Goal: Information Seeking & Learning: Learn about a topic

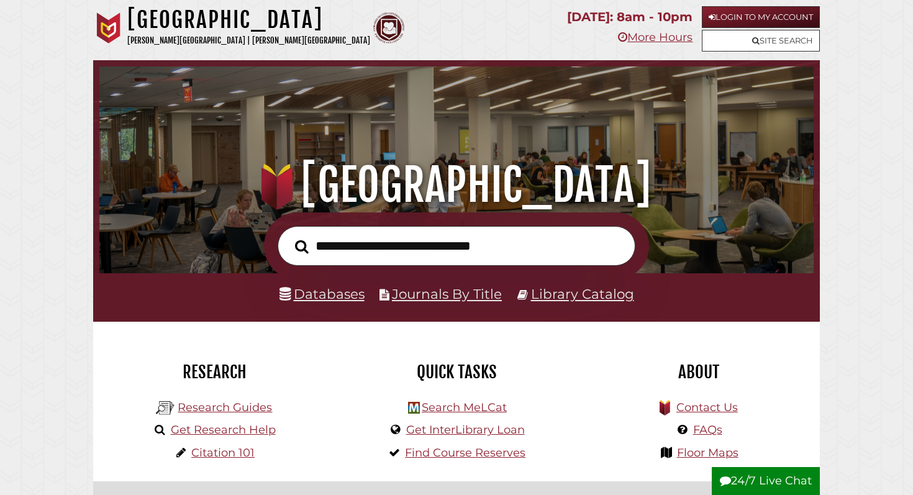
scroll to position [236, 708]
paste input "**********"
type input "**********"
click at [289, 236] on button "Search" at bounding box center [302, 246] width 26 height 21
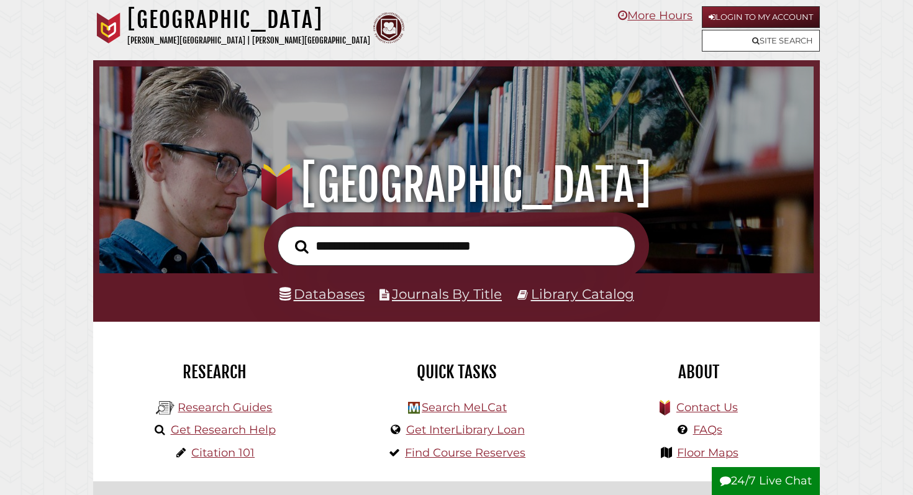
scroll to position [236, 708]
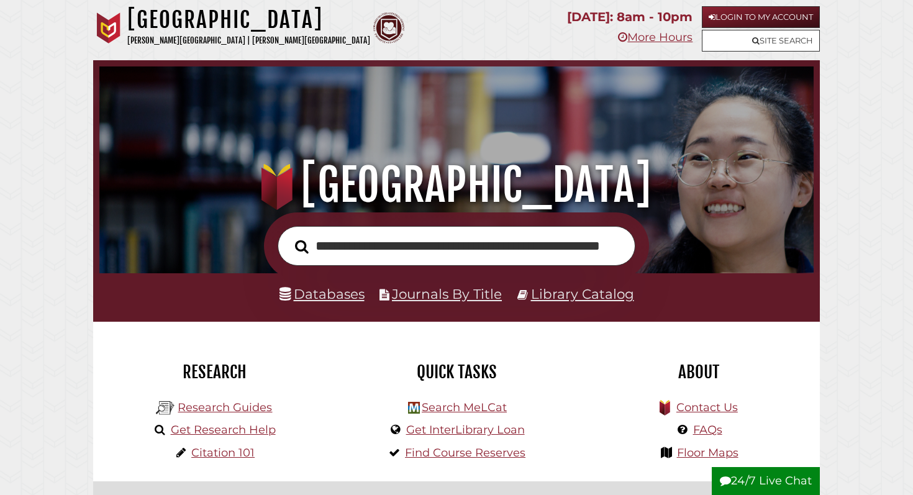
scroll to position [0, 71]
type input "**********"
click at [289, 236] on button "Search" at bounding box center [302, 246] width 26 height 21
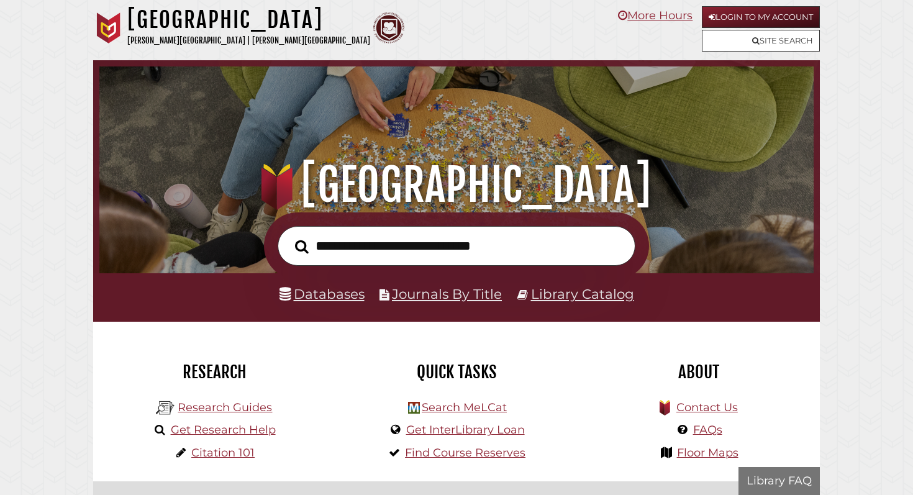
scroll to position [236, 708]
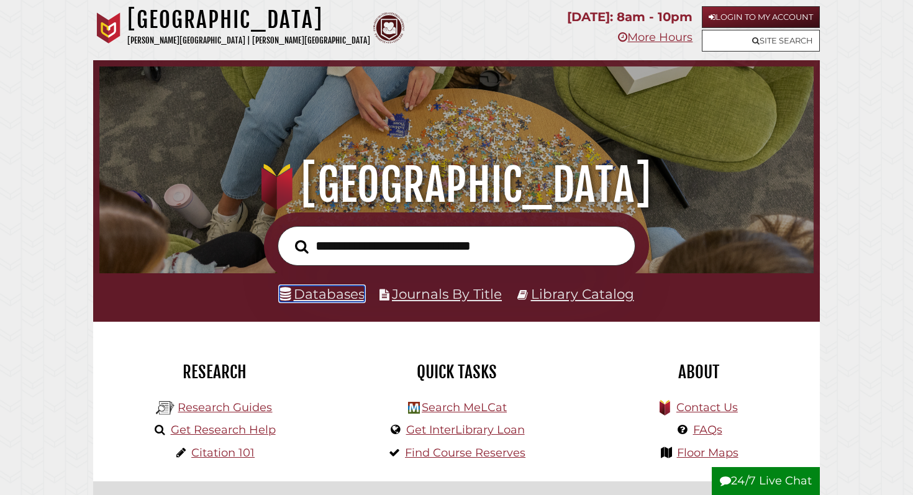
click at [337, 291] on link "Databases" at bounding box center [321, 294] width 85 height 16
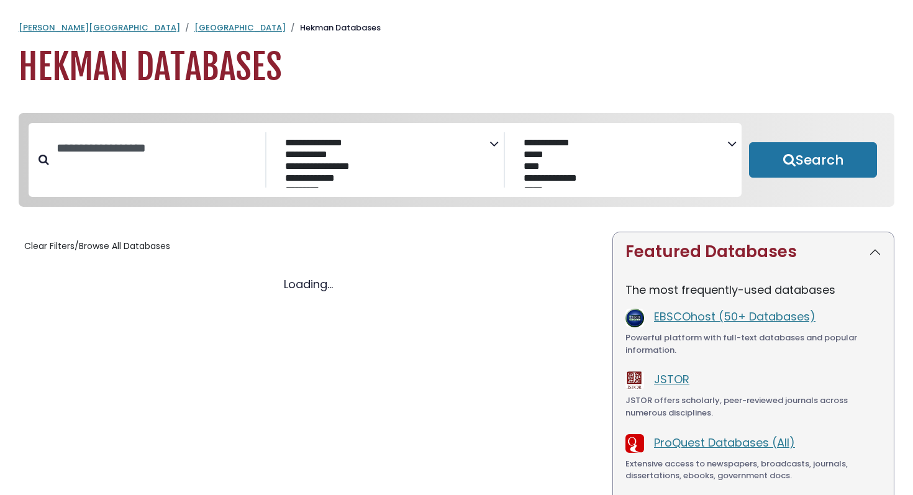
select select "Database Subject Filter"
select select "Database Vendors Filter"
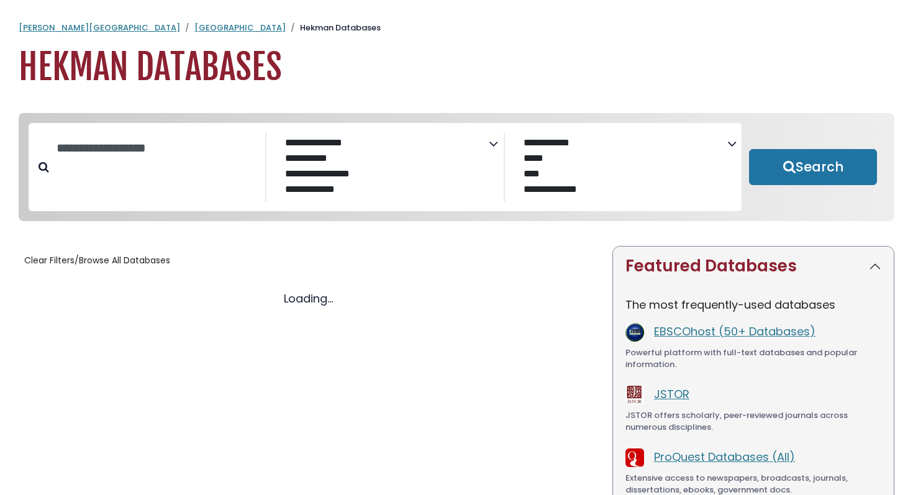
select select "Database Subject Filter"
select select "Database Vendors Filter"
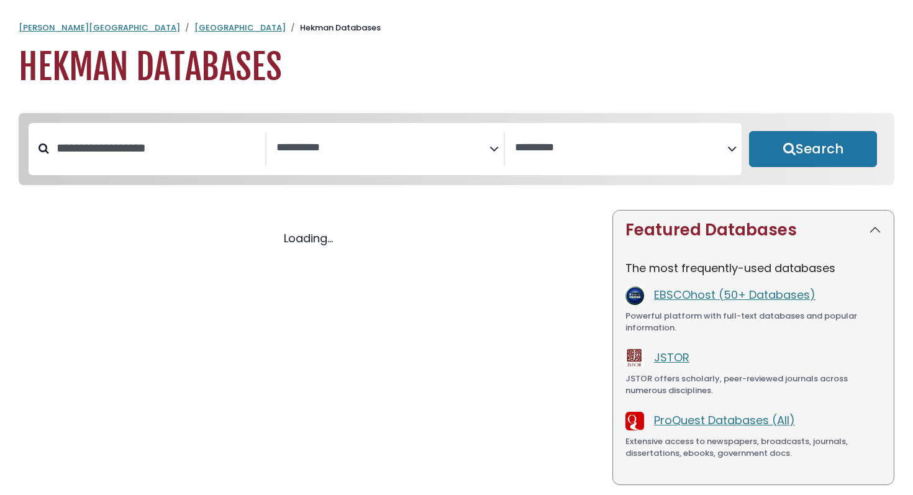
select select "Database Subject Filter"
select select "Database Vendors Filter"
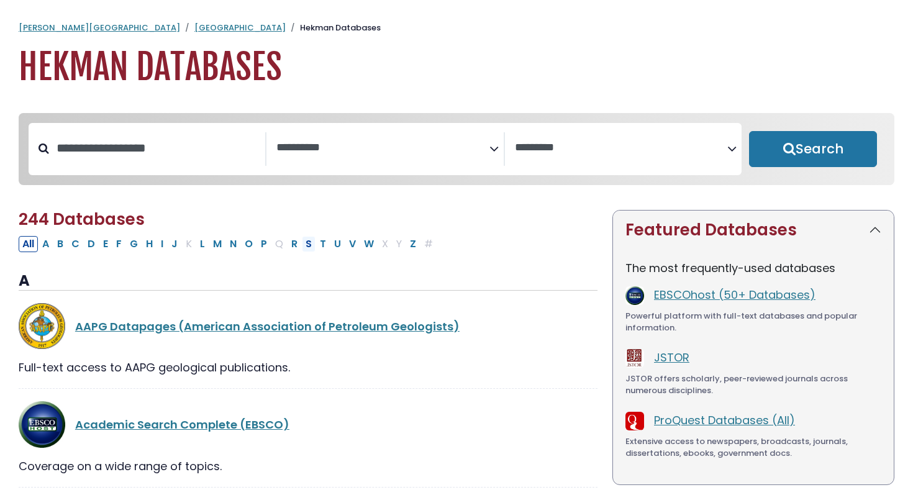
click at [303, 250] on button "S" at bounding box center [309, 244] width 14 height 16
select select "Database Subject Filter"
select select "Database Vendors Filter"
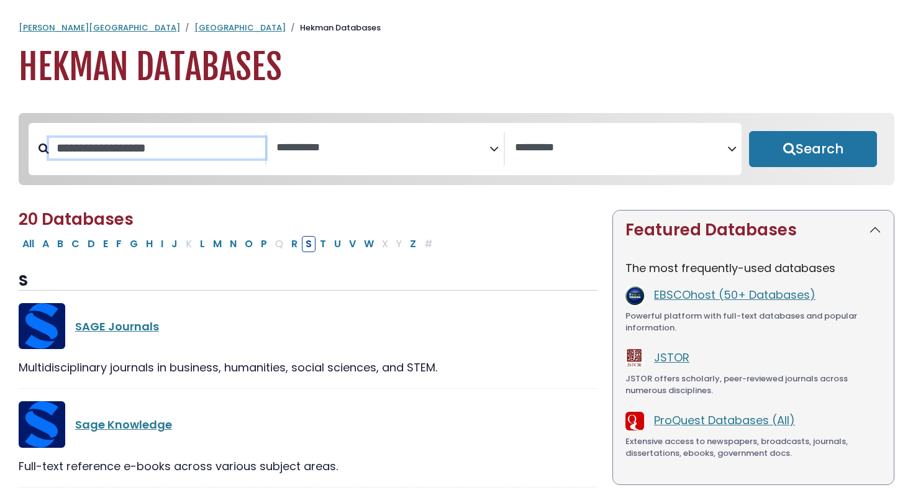
click at [119, 156] on input "Search database by title or keyword" at bounding box center [157, 148] width 216 height 20
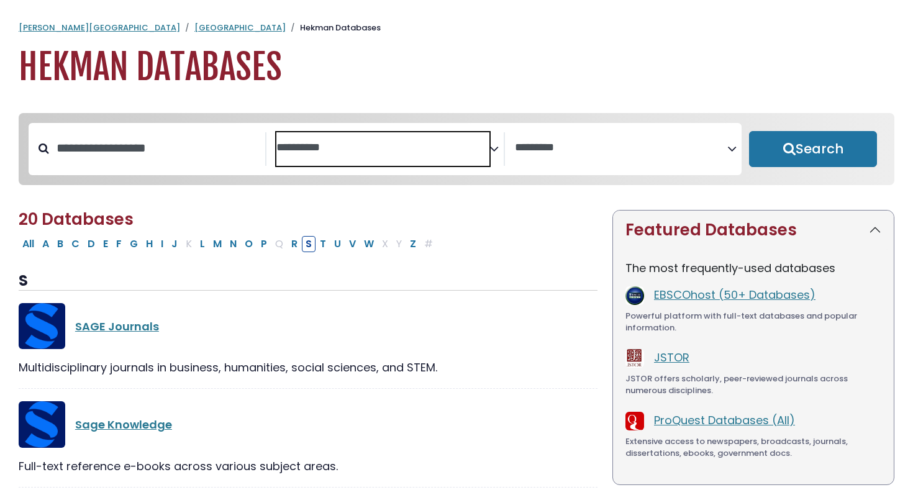
click at [368, 155] on span "Search filters" at bounding box center [382, 149] width 212 height 34
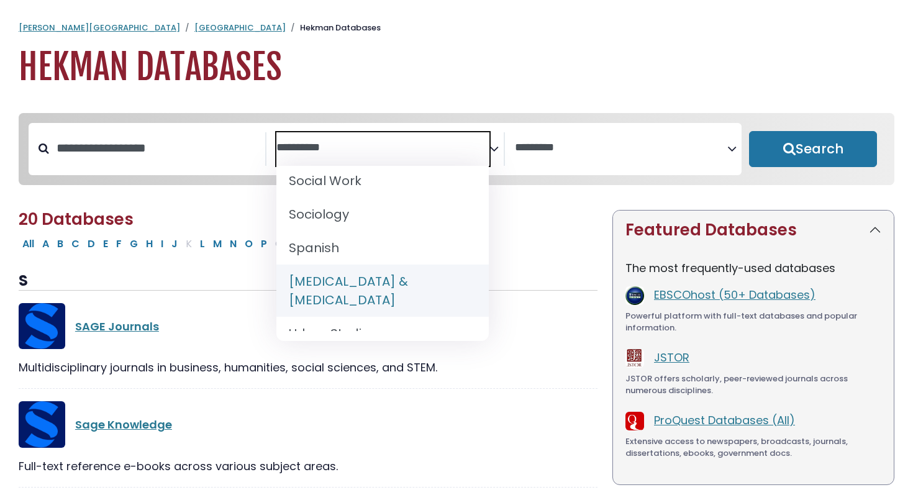
scroll to position [1272, 0]
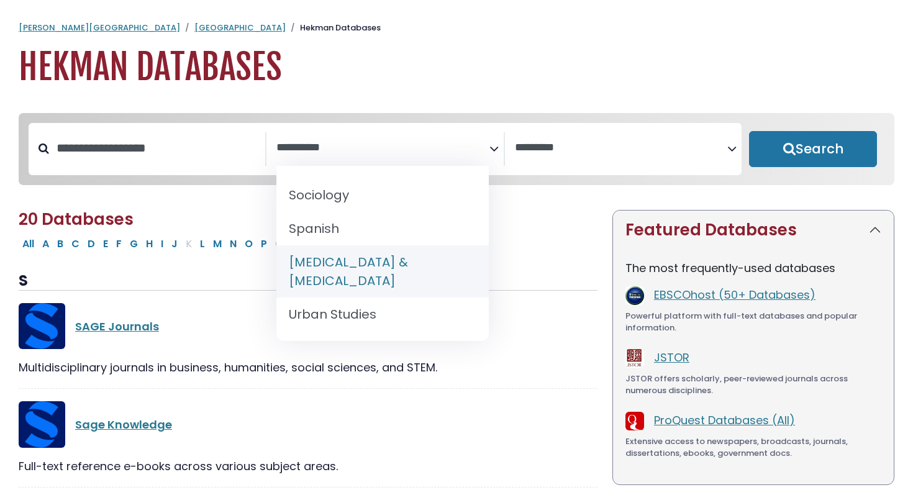
select select "*****"
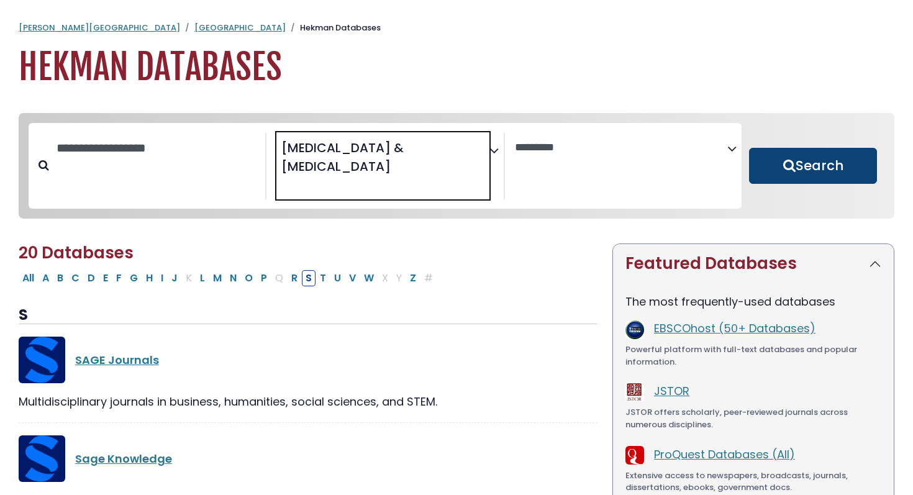
click at [769, 148] on button "Search" at bounding box center [813, 166] width 128 height 36
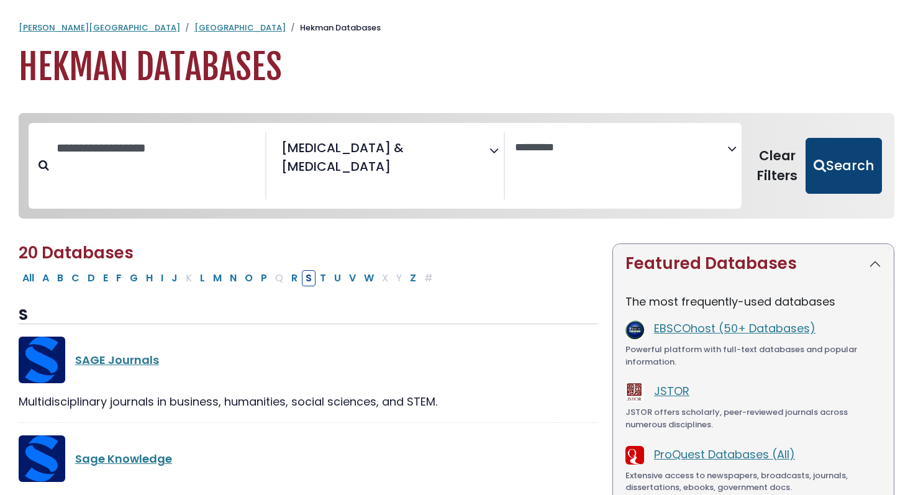
select select "Database Vendors Filter"
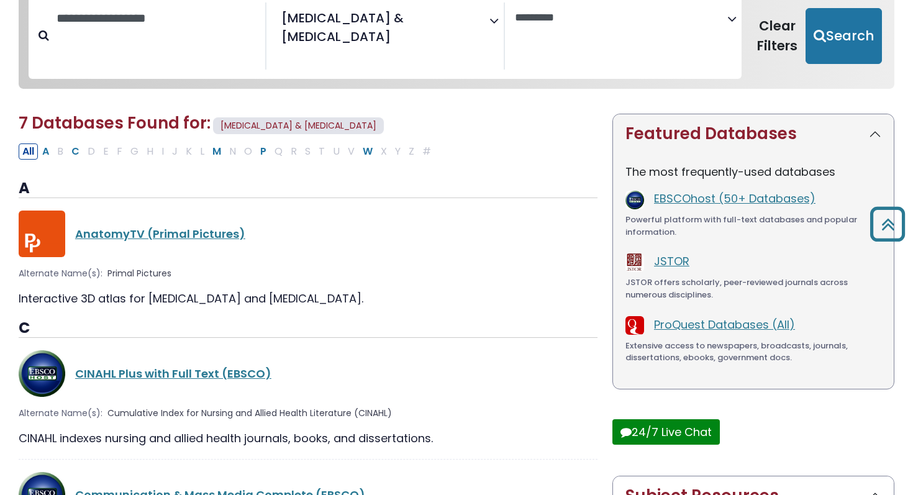
scroll to position [89, 0]
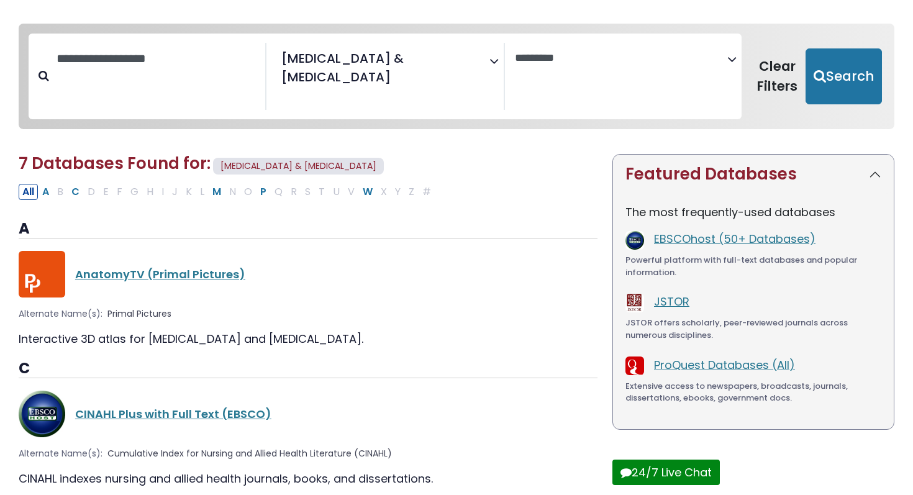
click at [589, 76] on div "**********" at bounding box center [623, 77] width 237 height 68
click at [188, 65] on input "Search database by title or keyword" at bounding box center [157, 58] width 216 height 20
click at [147, 266] on link "AnatomyTV (Primal Pictures)" at bounding box center [160, 274] width 170 height 16
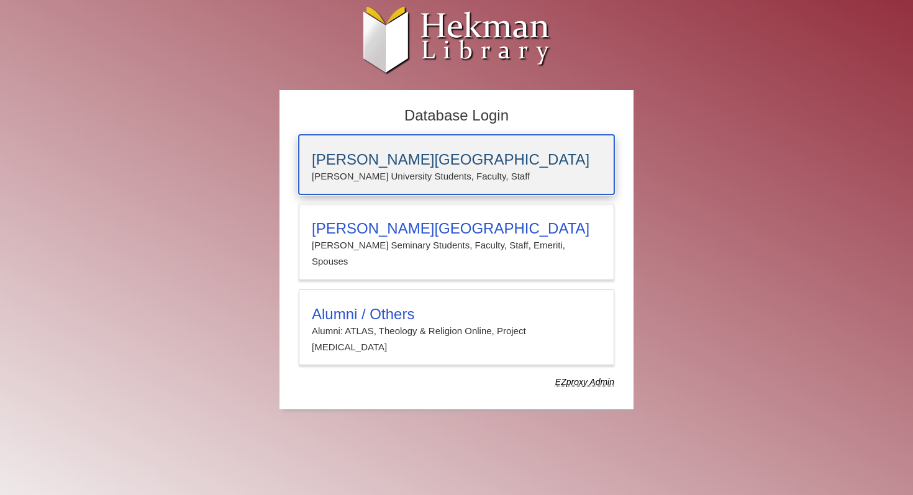
click at [373, 160] on h3 "Calvin University" at bounding box center [456, 159] width 289 height 17
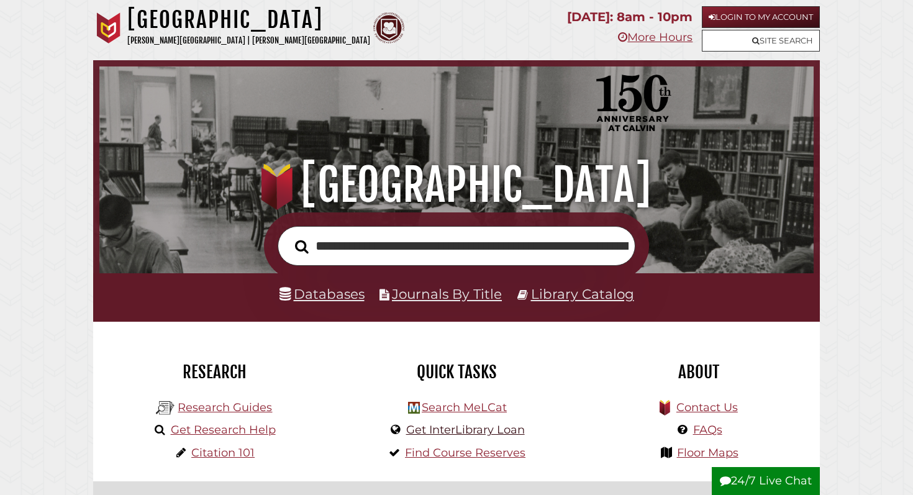
scroll to position [0, 404]
type input "**********"
click at [289, 236] on button "Search" at bounding box center [302, 246] width 26 height 21
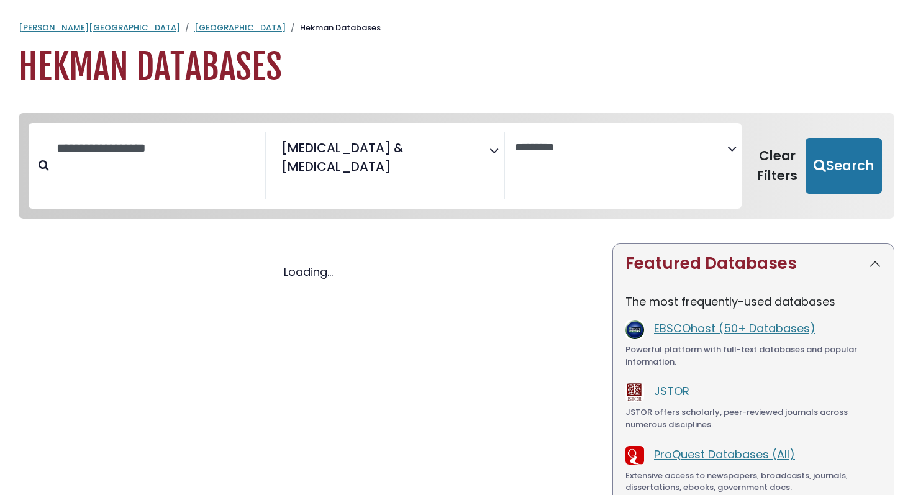
select select "Database Vendors Filter"
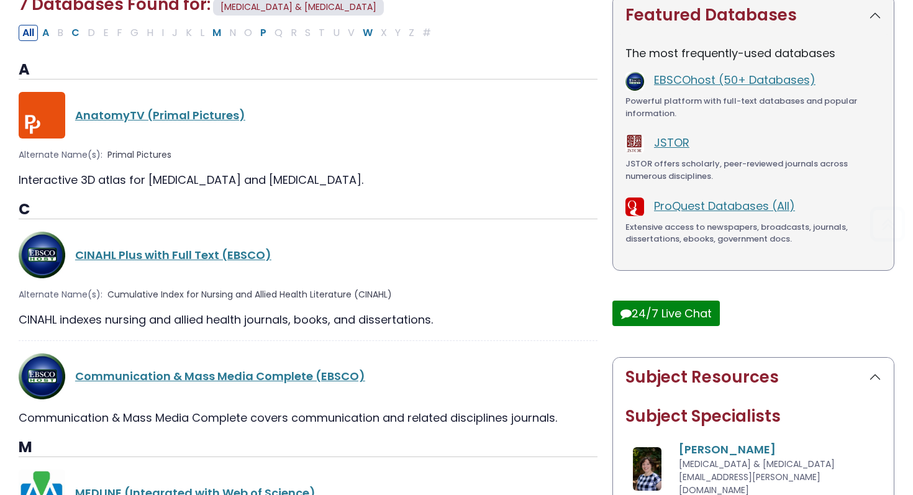
scroll to position [258, 0]
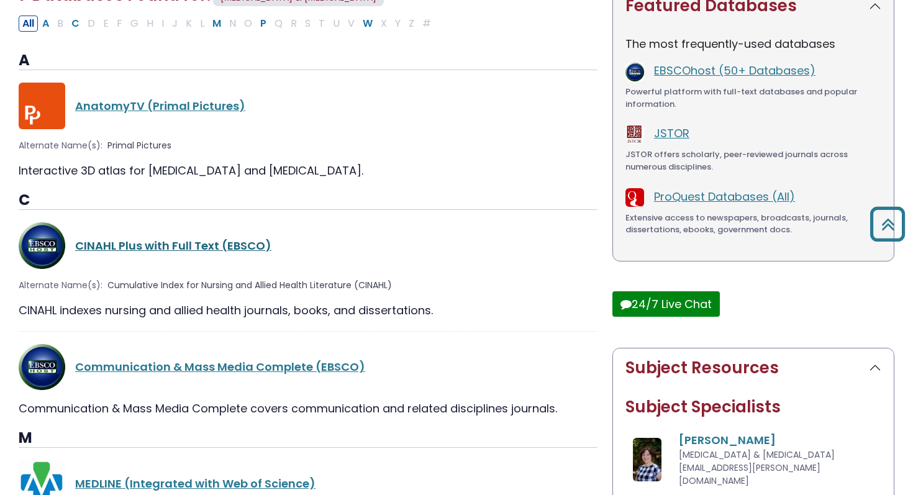
click at [197, 238] on link "CINAHL Plus with Full Text (EBSCO)" at bounding box center [173, 246] width 196 height 16
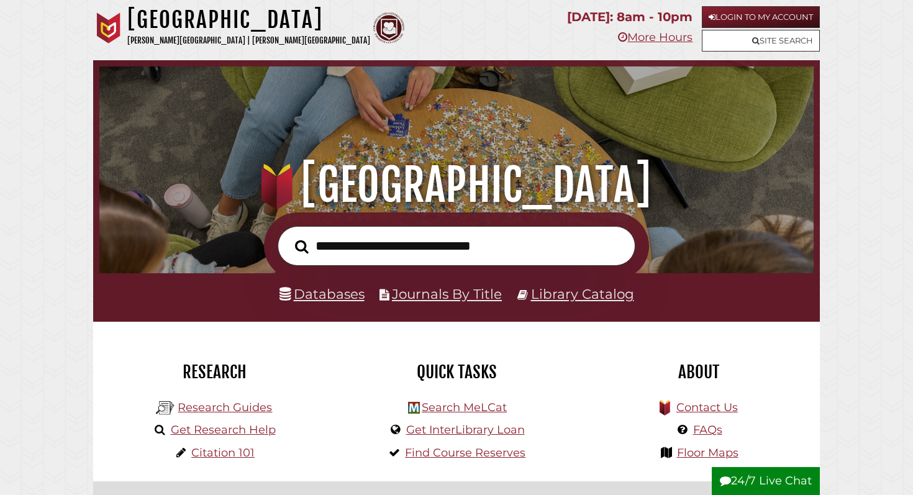
scroll to position [236, 708]
click at [341, 297] on link "Databases" at bounding box center [321, 294] width 85 height 16
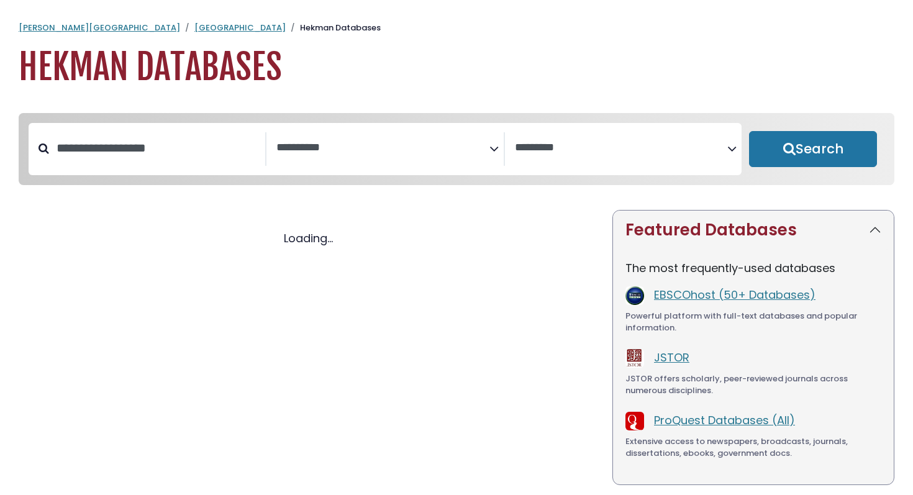
select select "Database Subject Filter"
select select "Database Vendors Filter"
select select "Database Subject Filter"
select select "Database Vendors Filter"
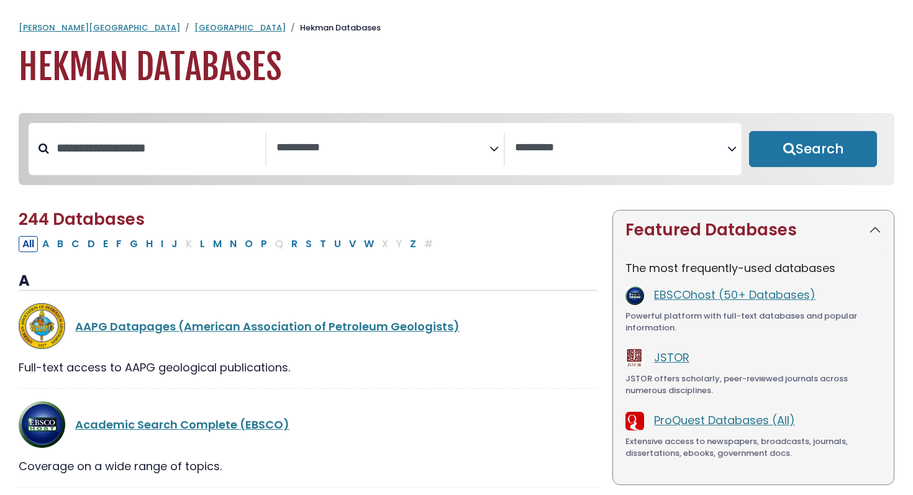
click at [427, 155] on span "Search filters" at bounding box center [382, 149] width 212 height 34
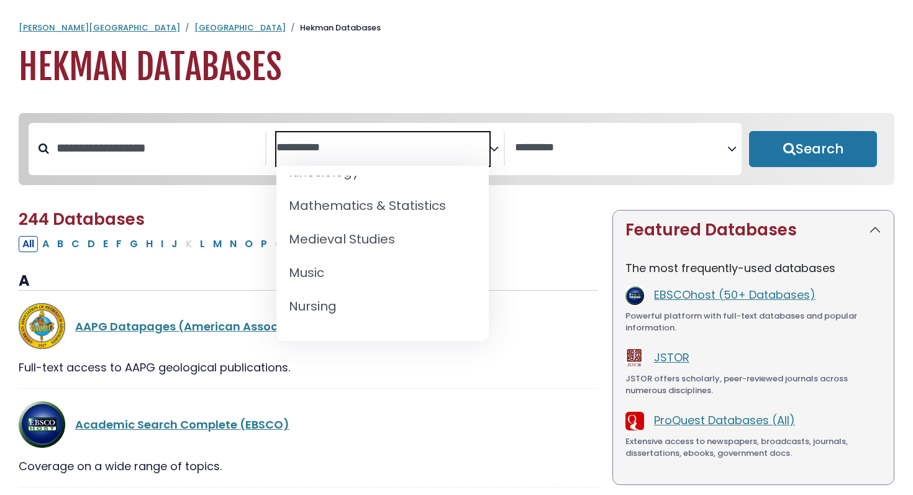
scroll to position [1272, 0]
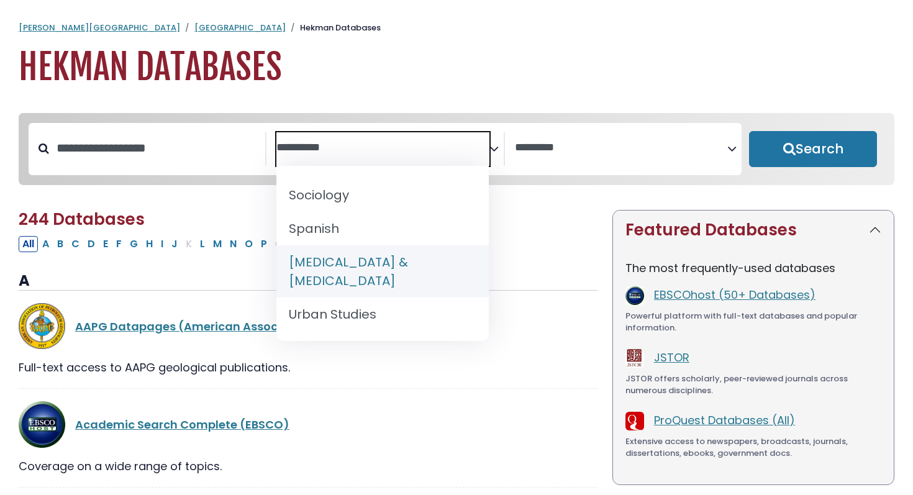
select select "*****"
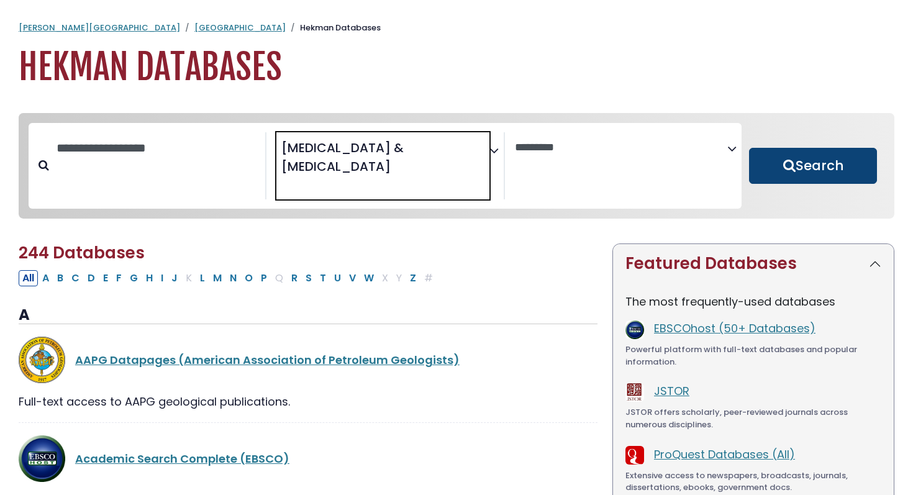
click at [785, 148] on button "Search" at bounding box center [813, 166] width 128 height 36
select select "Database Vendors Filter"
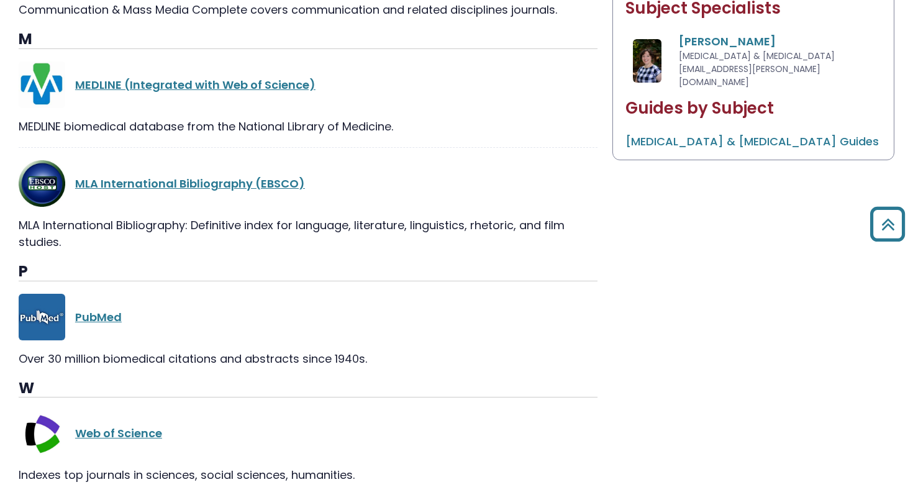
scroll to position [686, 0]
